Goal: Task Accomplishment & Management: Use online tool/utility

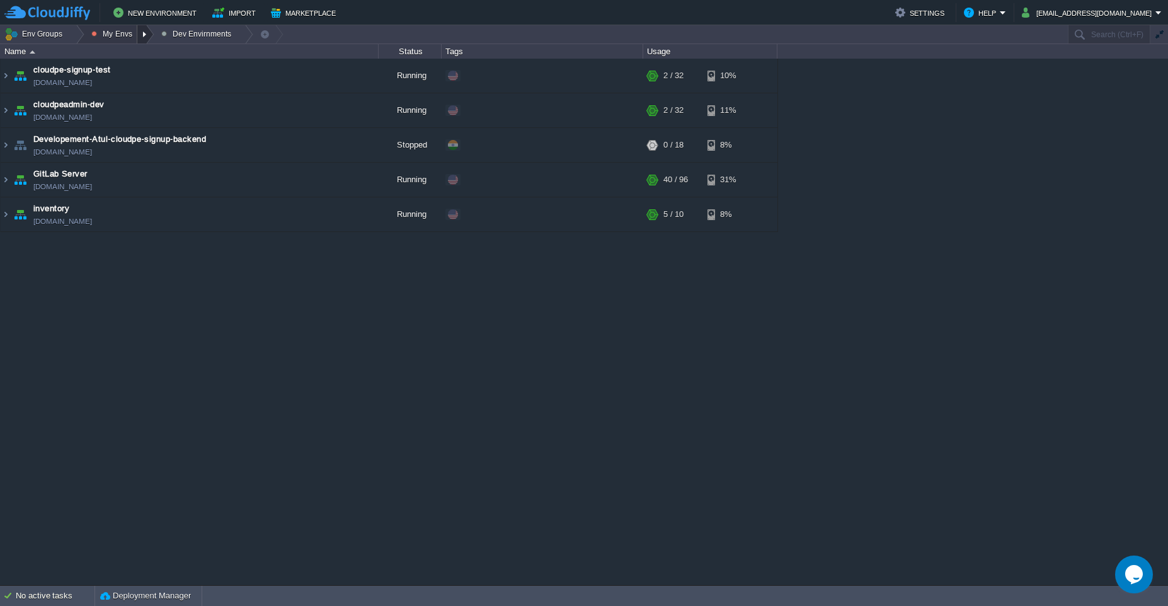
click at [144, 38] on div at bounding box center [145, 34] width 17 height 18
click at [146, 72] on span "Production Envirnment" at bounding box center [144, 68] width 83 height 9
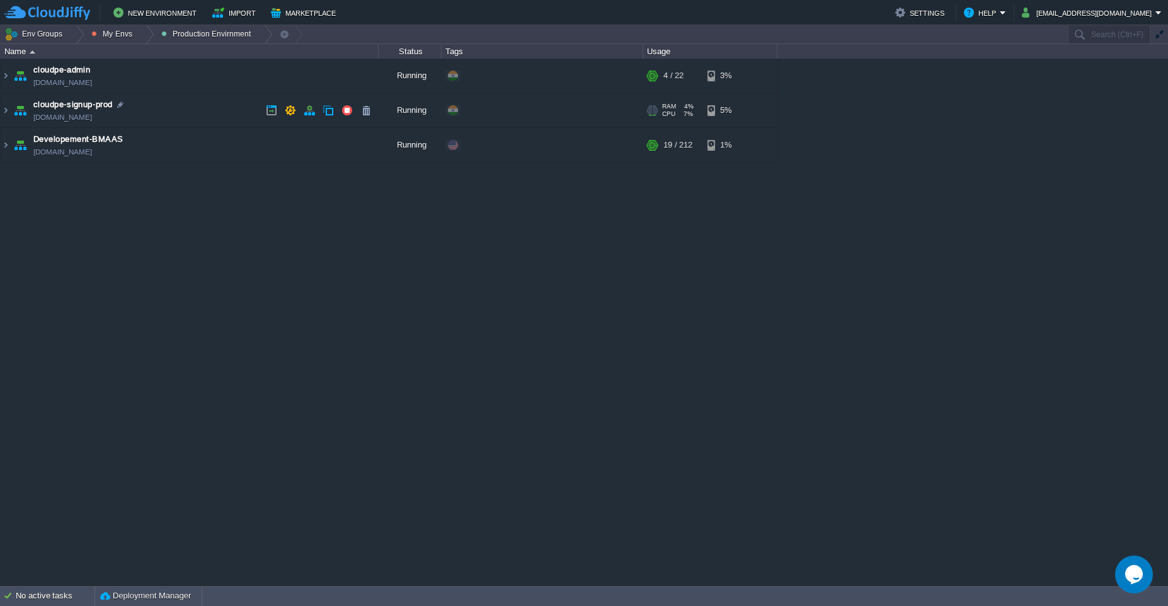
click at [174, 100] on td "cloudpe-signup-prod cloudpe-signup-prod.cloudjiffy.net" at bounding box center [190, 110] width 378 height 35
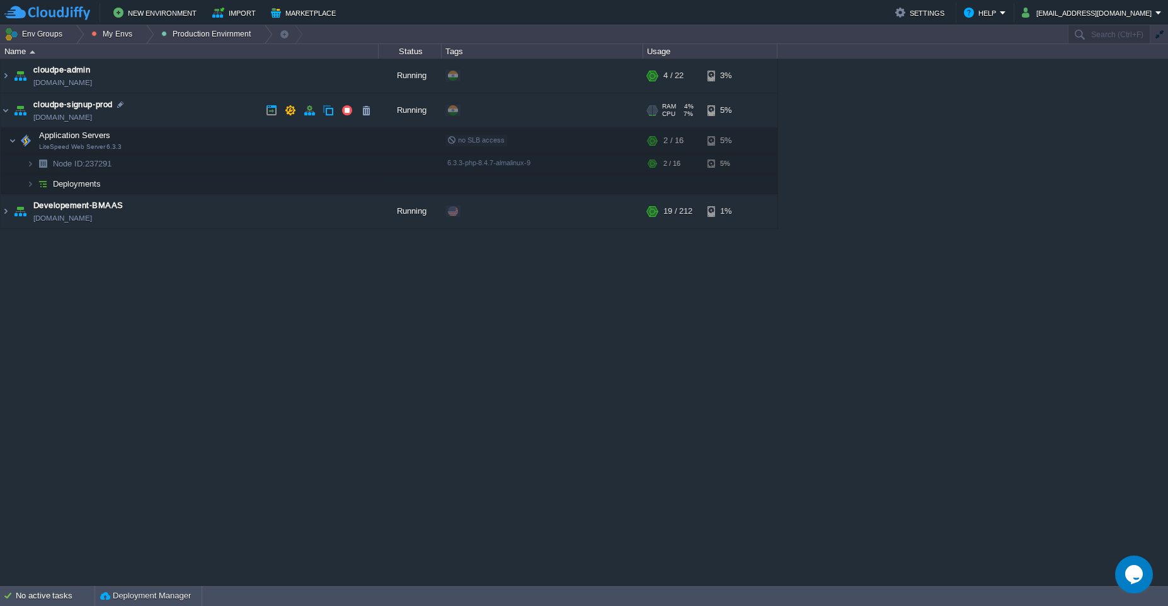
click at [181, 105] on td "cloudpe-signup-prod cloudpe-signup-prod.cloudjiffy.net" at bounding box center [190, 110] width 378 height 35
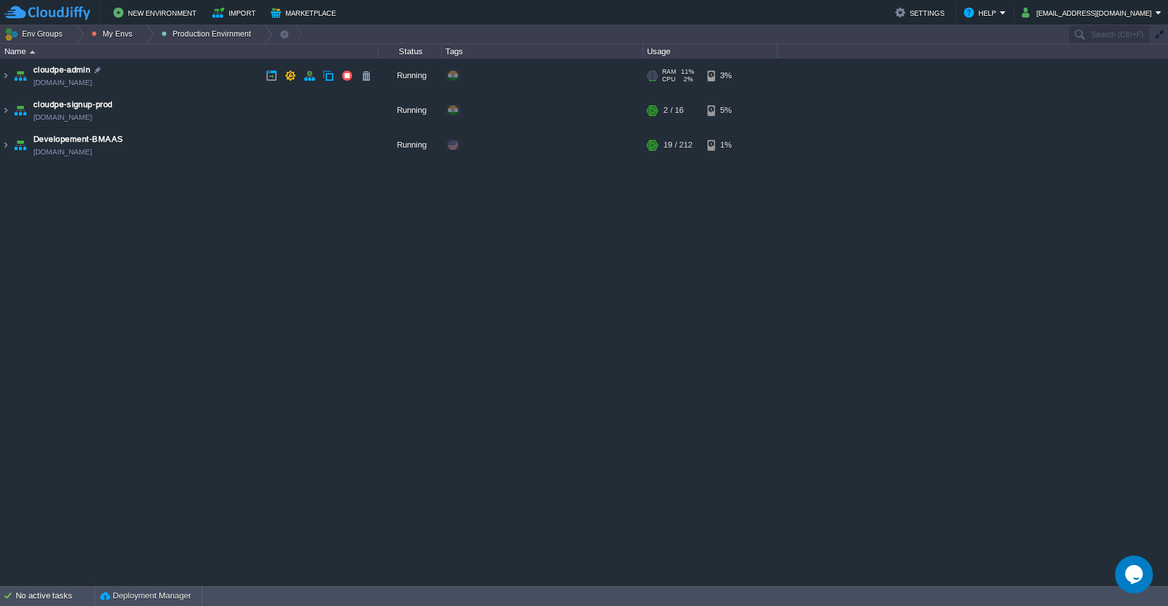
click at [160, 70] on td "cloudpe-admin cloudpe-admin.cloudjiffy.net" at bounding box center [190, 76] width 378 height 35
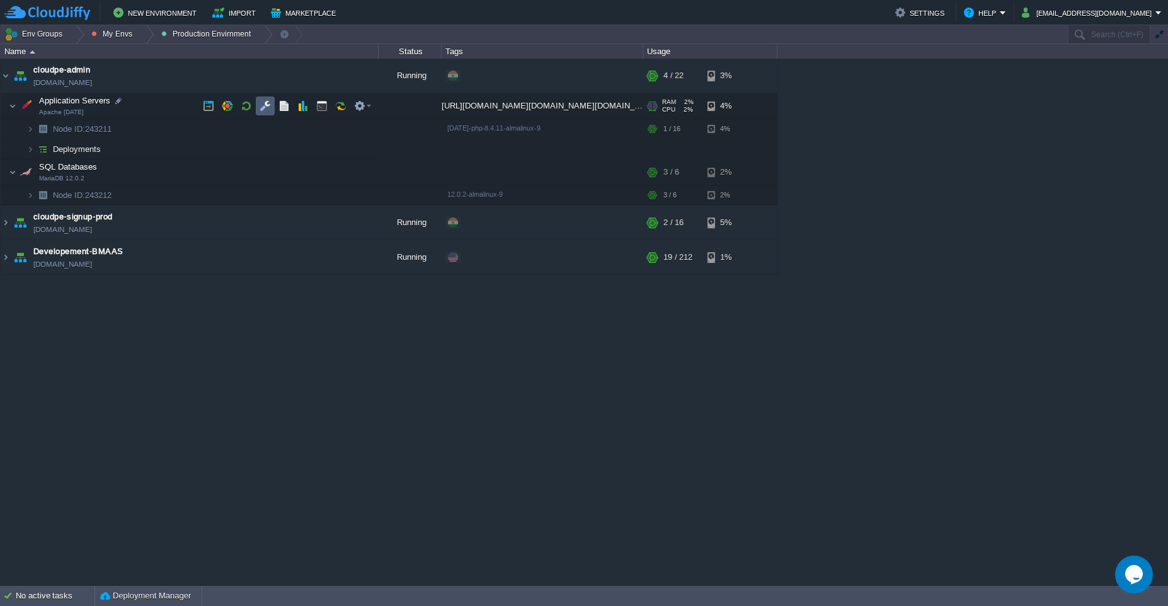
click at [259, 107] on td at bounding box center [265, 105] width 19 height 19
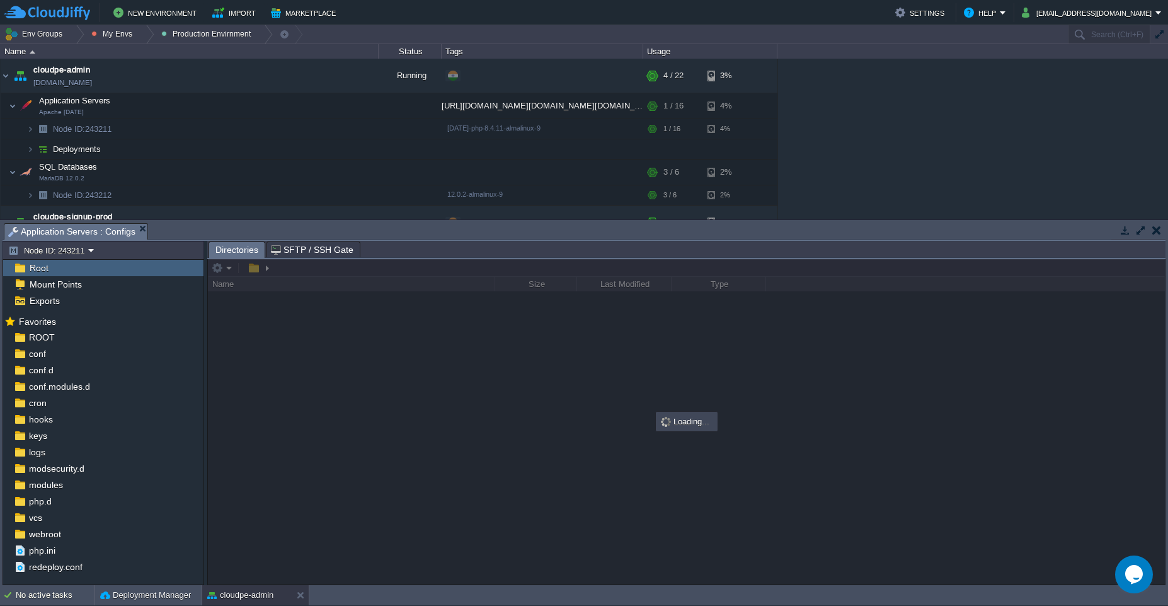
click at [584, 235] on button "button" at bounding box center [1141, 229] width 11 height 11
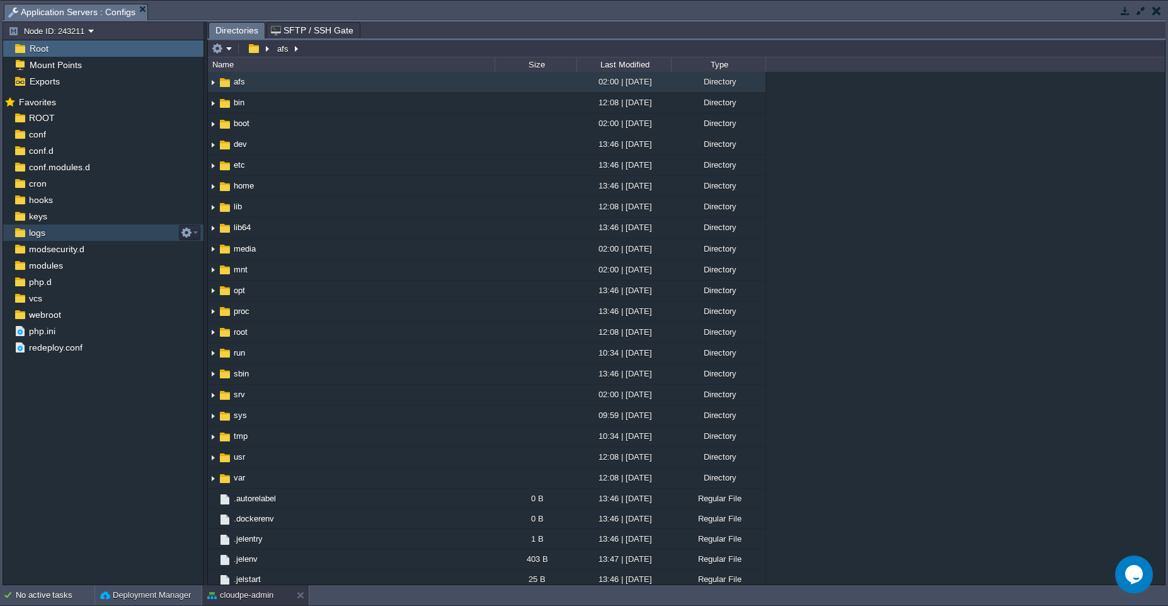
click at [108, 231] on div "logs" at bounding box center [103, 232] width 200 height 16
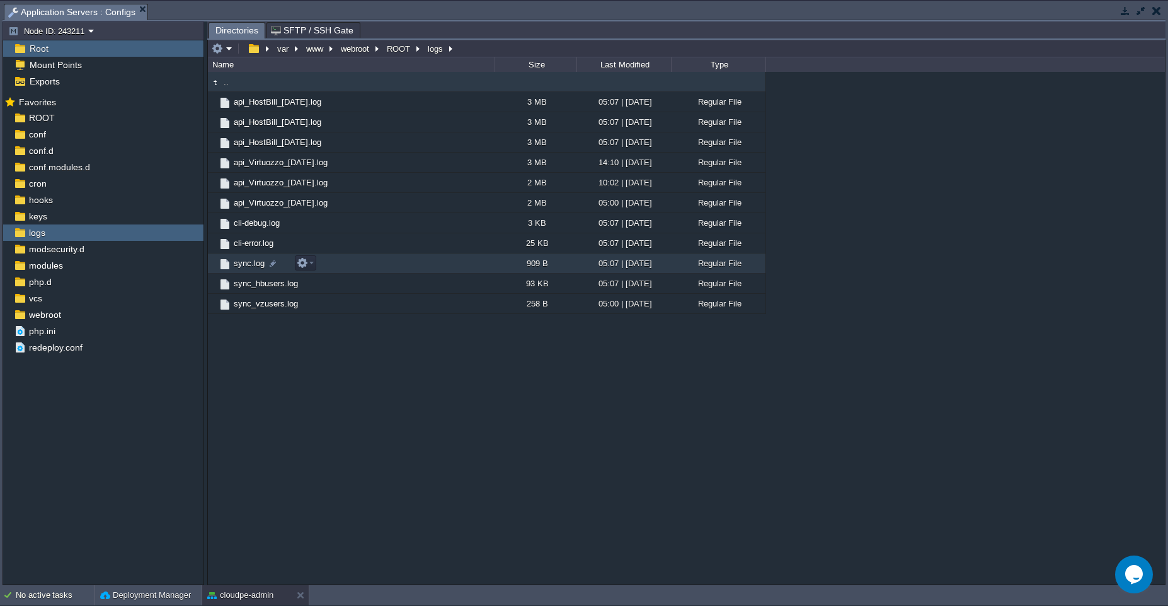
click at [423, 262] on td "sync.log" at bounding box center [351, 263] width 287 height 20
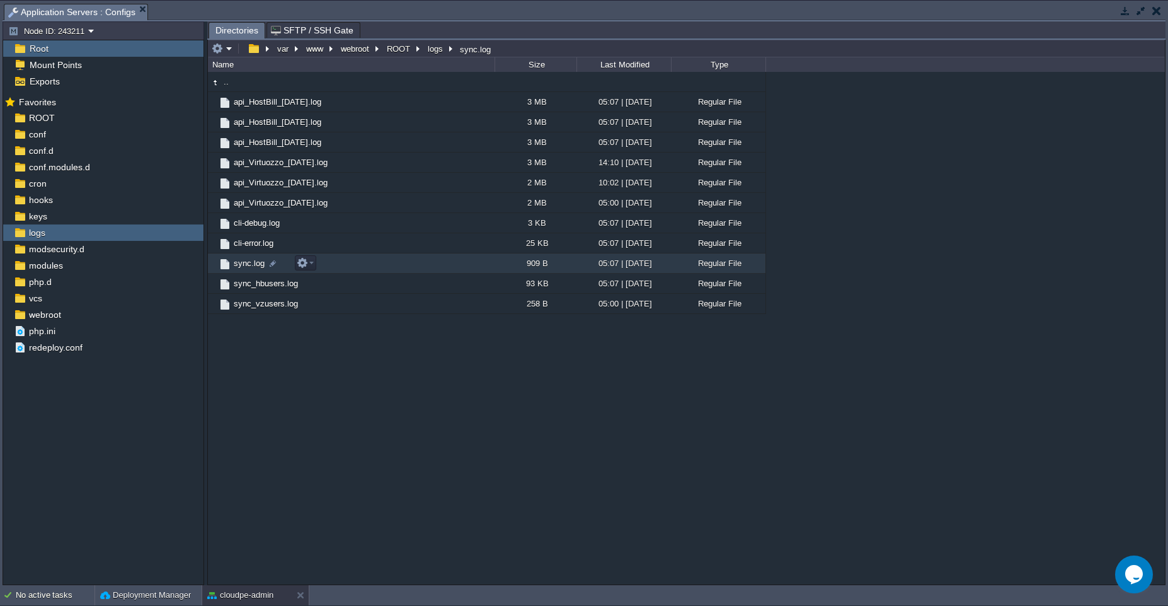
click at [423, 262] on td "sync.log" at bounding box center [351, 263] width 287 height 20
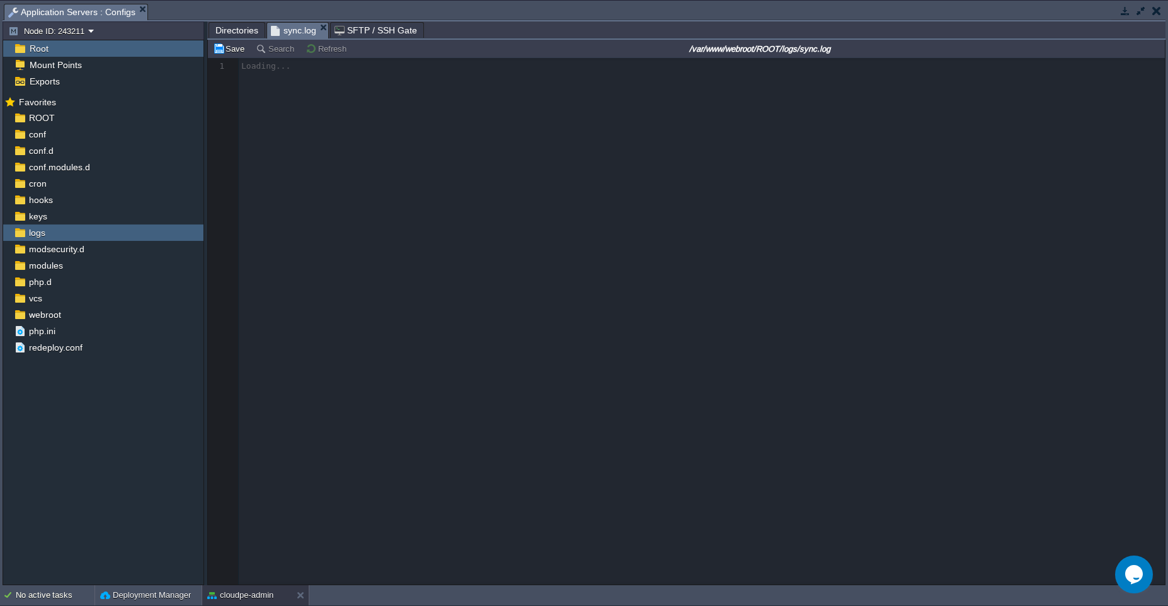
scroll to position [4, 0]
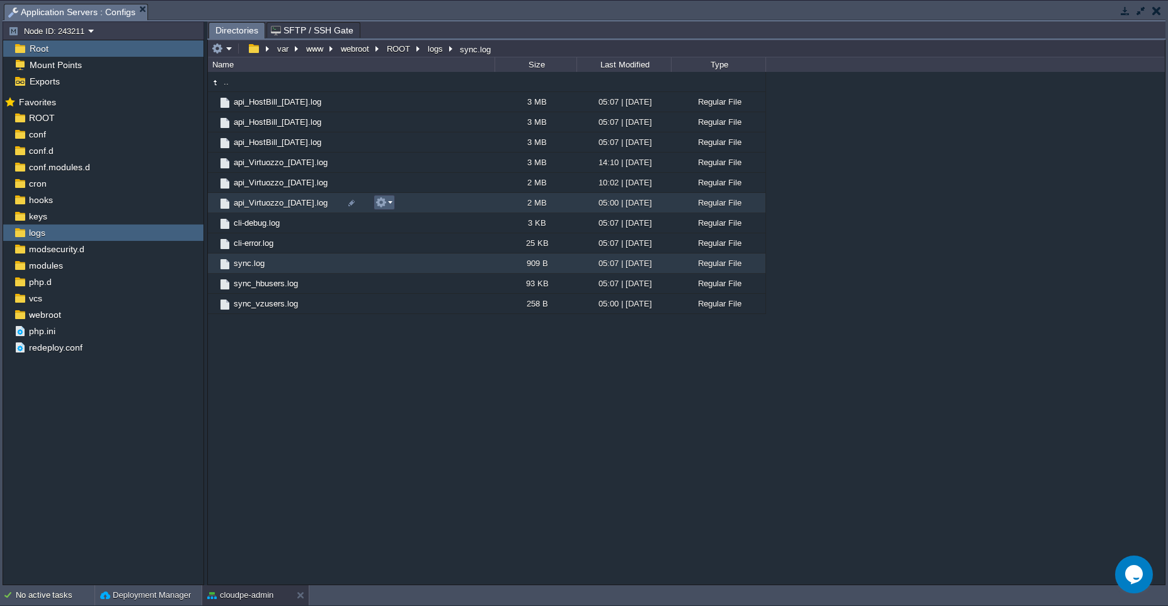
click at [393, 207] on td at bounding box center [384, 202] width 21 height 15
click at [584, 408] on div ".. api_HostBill_2025-08-19.log 3 MB 05:07 | 19 Aug 2025 Regular File api_HostBi…" at bounding box center [686, 328] width 957 height 512
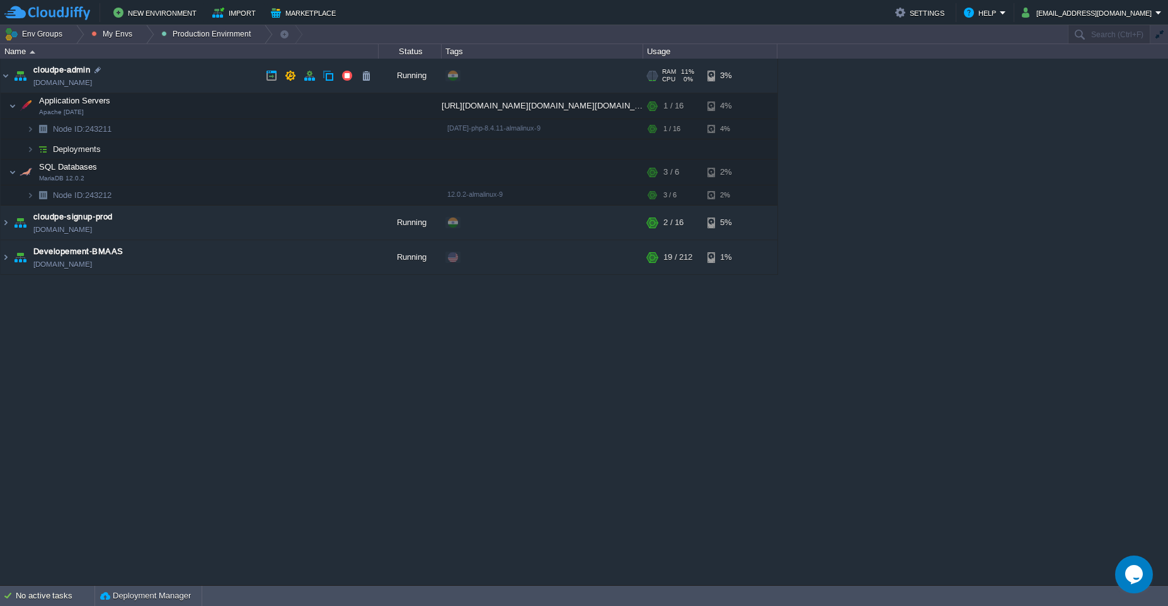
click at [188, 71] on td "cloudpe-admin cloudpe-admin.cloudjiffy.net" at bounding box center [190, 76] width 378 height 35
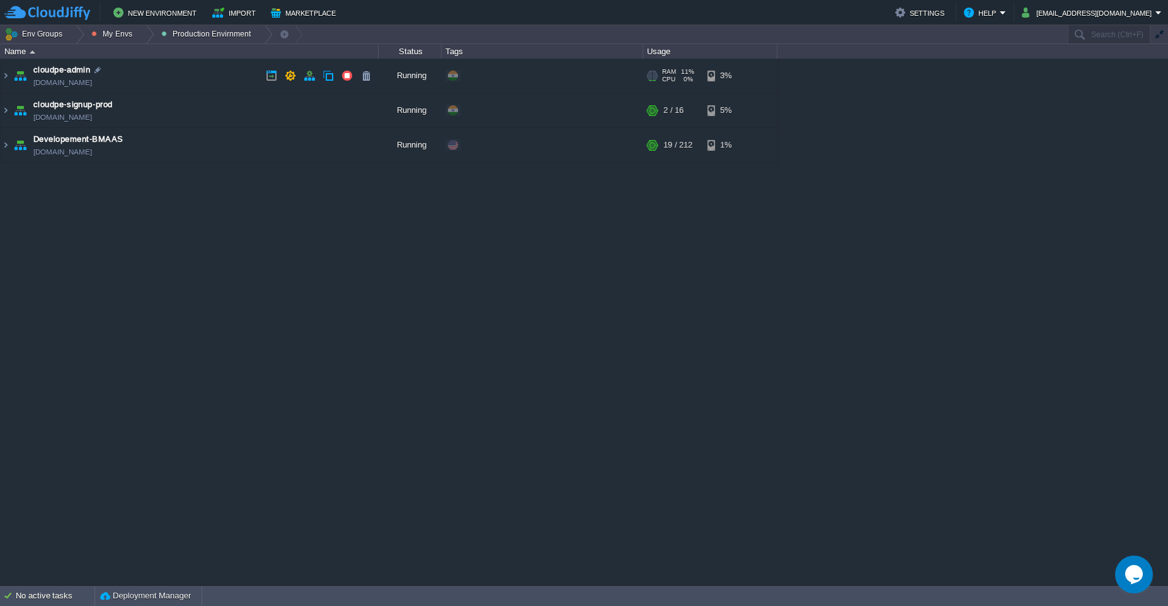
click at [188, 71] on td "cloudpe-admin cloudpe-admin.cloudjiffy.net" at bounding box center [190, 76] width 378 height 35
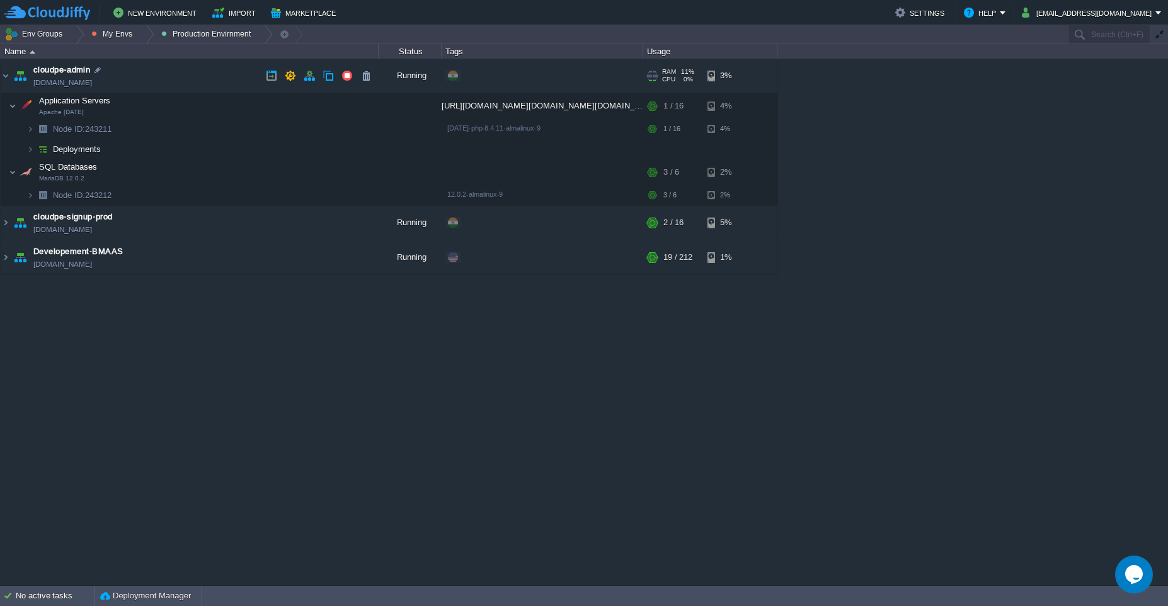
click at [188, 71] on td "cloudpe-admin cloudpe-admin.cloudjiffy.net" at bounding box center [190, 76] width 378 height 35
